Goal: Task Accomplishment & Management: Complete application form

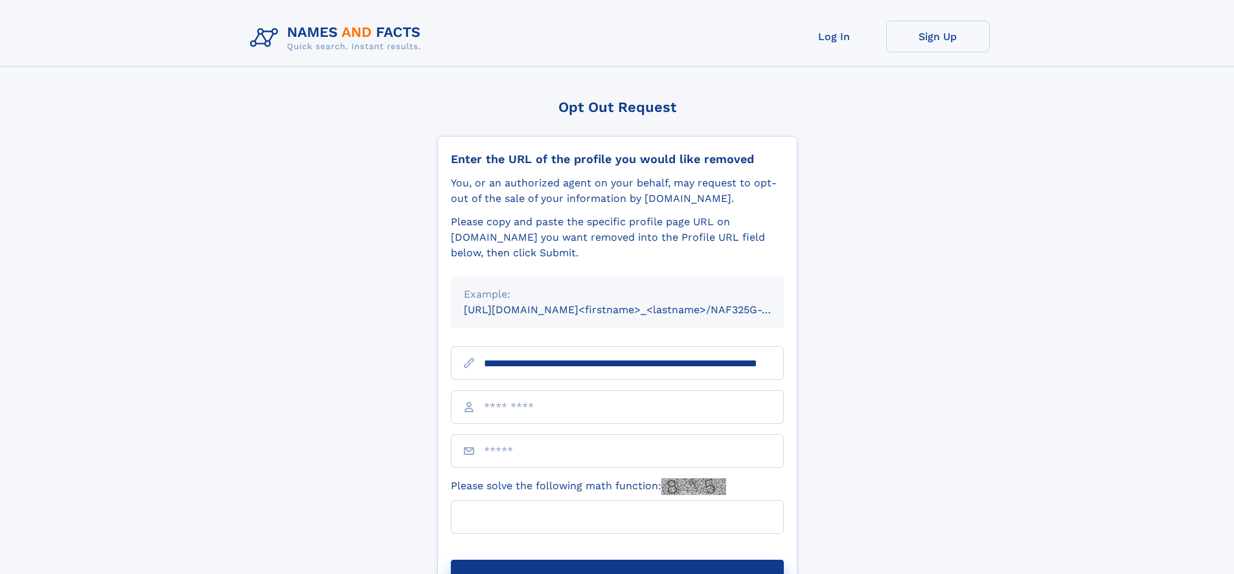
scroll to position [0, 111]
type input "**********"
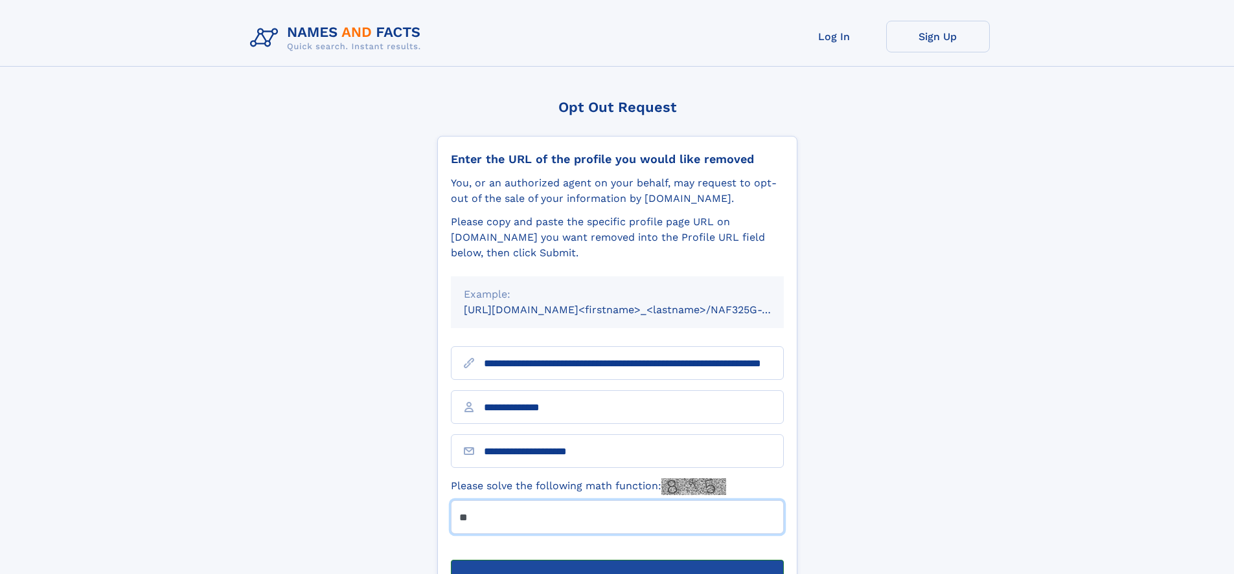
type input "**"
click at [617, 560] on button "Submit Opt Out Request" at bounding box center [617, 580] width 333 height 41
